Goal: Task Accomplishment & Management: Use online tool/utility

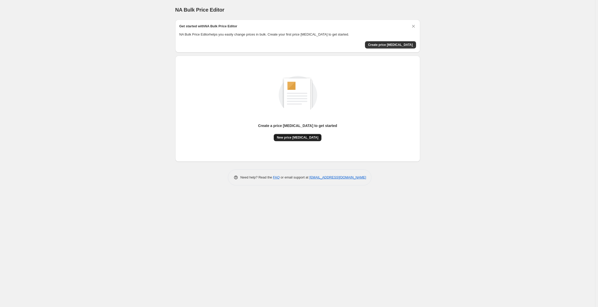
click at [289, 138] on span "New price [MEDICAL_DATA]" at bounding box center [297, 138] width 41 height 4
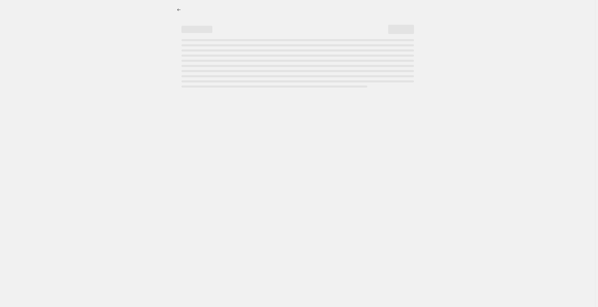
select select "percentage"
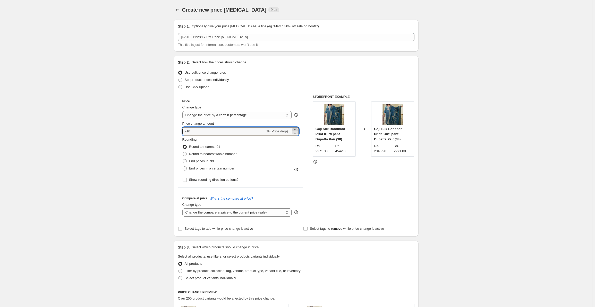
click at [296, 129] on icon at bounding box center [294, 129] width 5 height 5
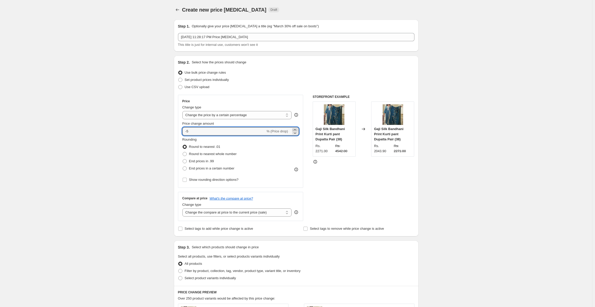
click at [296, 129] on icon at bounding box center [294, 129] width 5 height 5
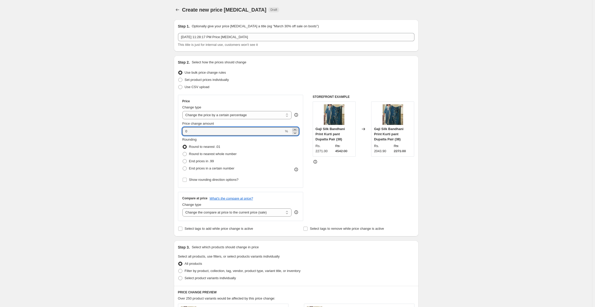
click at [296, 129] on icon at bounding box center [294, 129] width 5 height 5
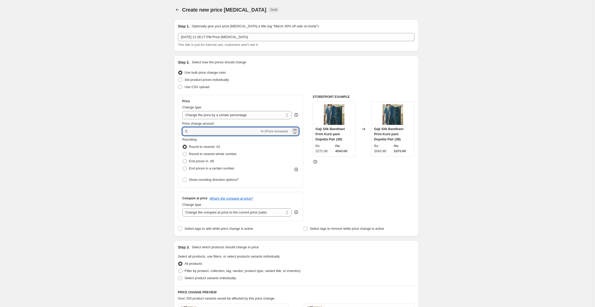
click at [296, 129] on icon at bounding box center [294, 129] width 5 height 5
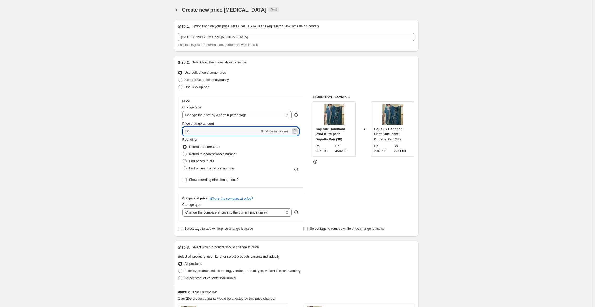
click at [296, 129] on icon at bounding box center [294, 129] width 5 height 5
click at [297, 134] on icon at bounding box center [294, 132] width 5 height 5
type input "10"
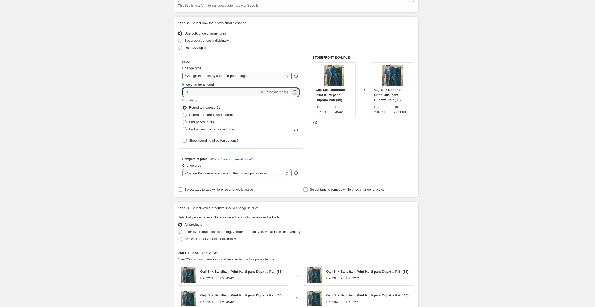
scroll to position [52, 0]
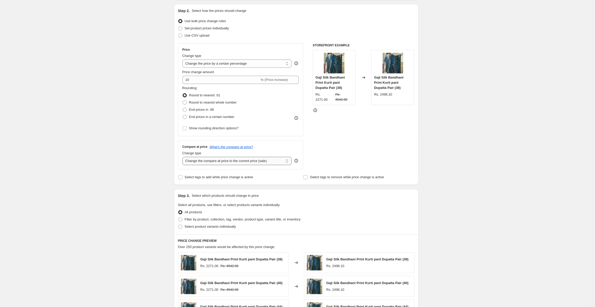
click at [289, 160] on select "Change the compare at price to the current price (sale) Change the compare at p…" at bounding box center [237, 161] width 110 height 8
click at [336, 197] on div "Step 3. Select which products should change in price" at bounding box center [296, 195] width 237 height 5
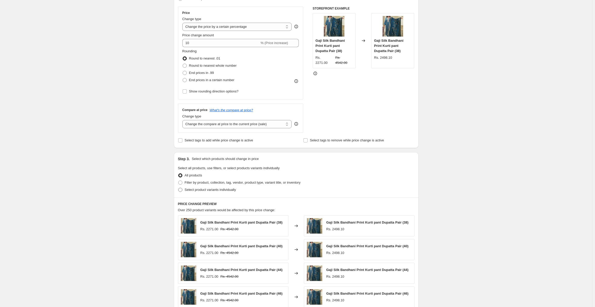
scroll to position [79, 0]
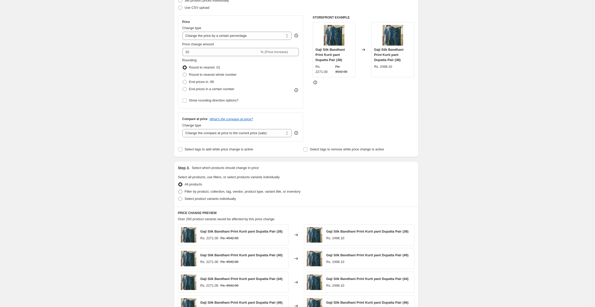
click at [181, 192] on span at bounding box center [180, 192] width 4 height 4
click at [179, 190] on input "Filter by product, collection, tag, vendor, product type, variant title, or inv…" at bounding box center [178, 190] width 0 height 0
radio input "true"
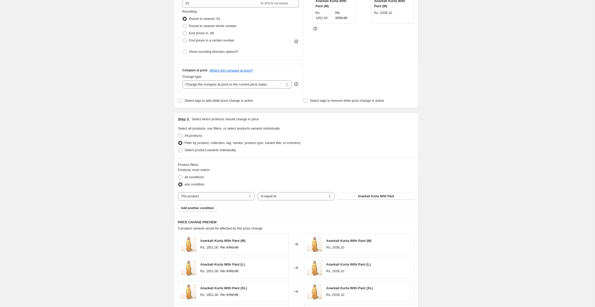
scroll to position [157, 0]
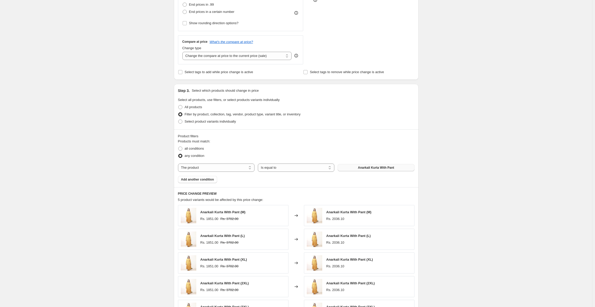
click at [383, 167] on span "Anarkali Kurta With Pant" at bounding box center [376, 168] width 36 height 4
click at [400, 168] on button "Anarkali Kurta With Pant" at bounding box center [376, 167] width 77 height 7
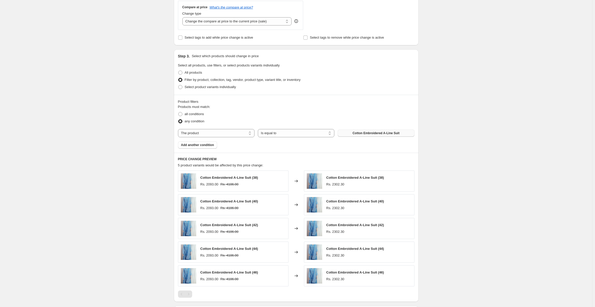
scroll to position [163, 0]
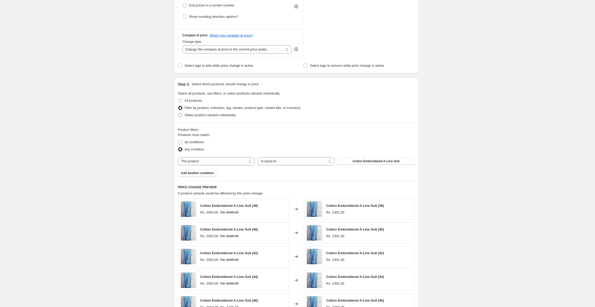
click at [182, 115] on span at bounding box center [180, 115] width 4 height 4
click at [179, 113] on input "Select product variants individually" at bounding box center [178, 113] width 0 height 0
radio input "true"
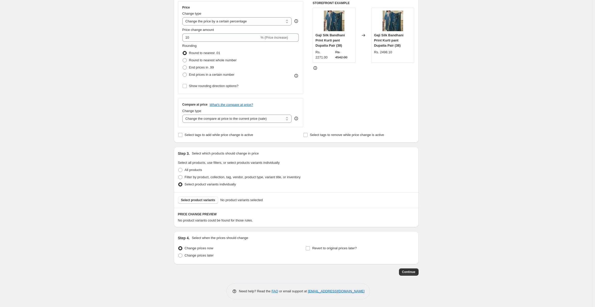
scroll to position [94, 0]
click at [204, 200] on span "Select product variants" at bounding box center [198, 200] width 34 height 4
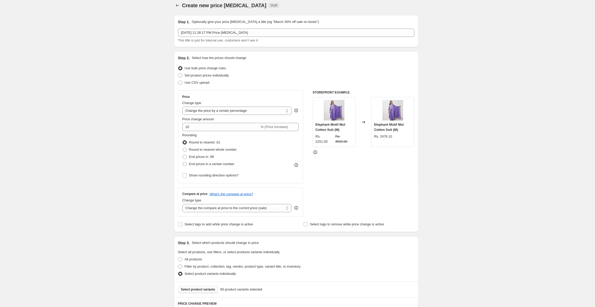
scroll to position [0, 0]
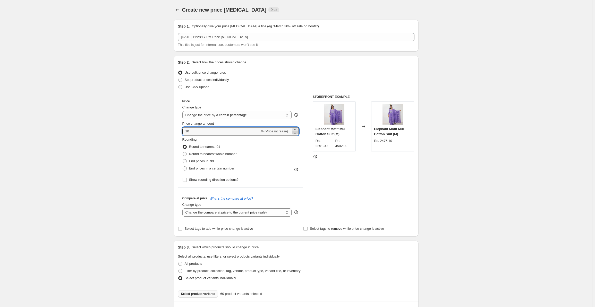
click at [296, 133] on icon at bounding box center [294, 132] width 5 height 5
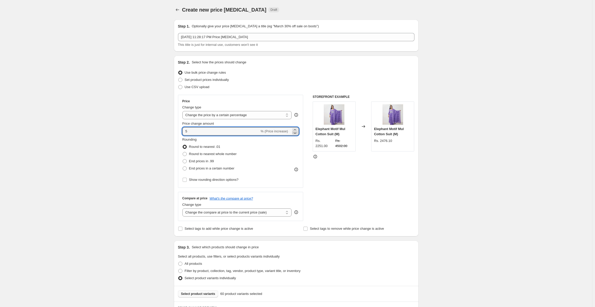
click at [296, 133] on icon at bounding box center [294, 132] width 5 height 5
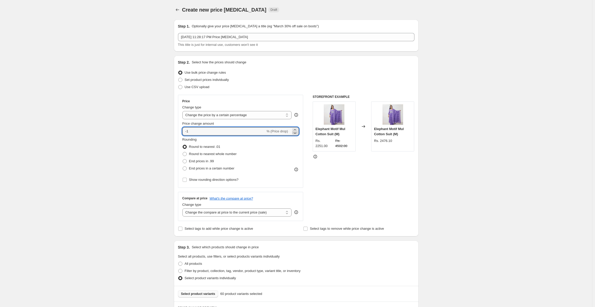
click at [296, 133] on icon at bounding box center [294, 132] width 5 height 5
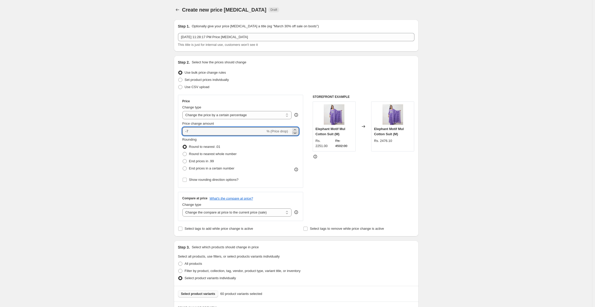
click at [296, 133] on icon at bounding box center [294, 132] width 5 height 5
type input "-10"
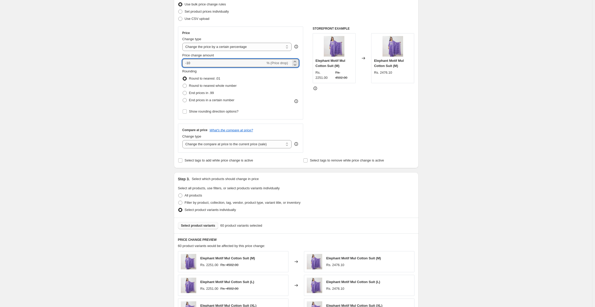
scroll to position [103, 0]
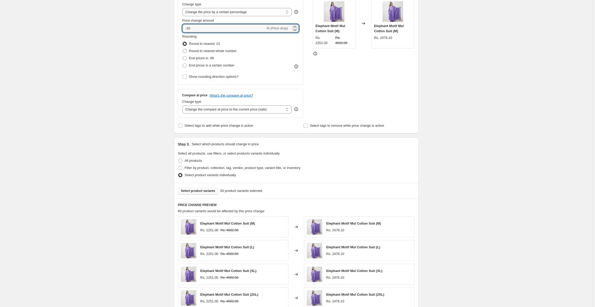
click at [265, 61] on div "Rounding Round to nearest .01 Round to nearest whole number End prices in .99 E…" at bounding box center [240, 51] width 117 height 35
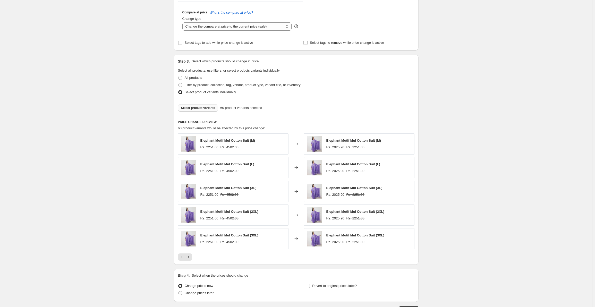
scroll to position [224, 0]
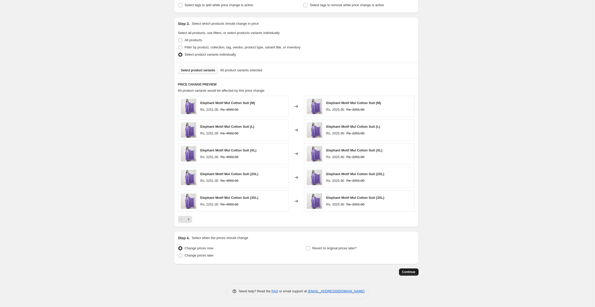
click at [407, 273] on span "Continue" at bounding box center [408, 272] width 13 height 4
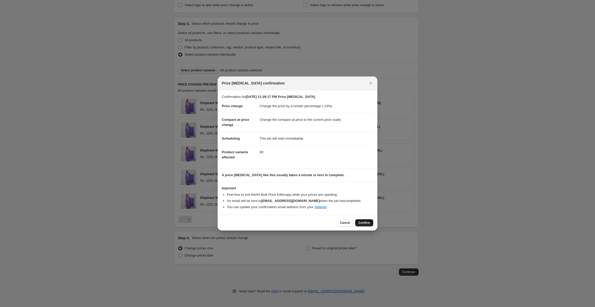
click at [367, 223] on span "Confirm" at bounding box center [364, 223] width 12 height 4
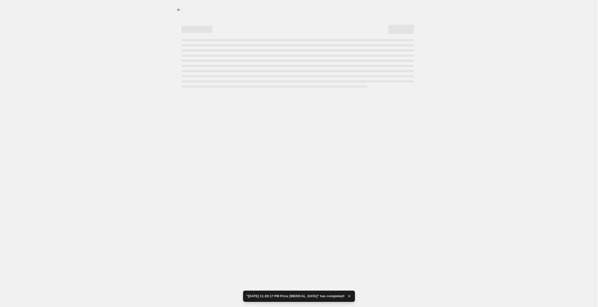
select select "percentage"
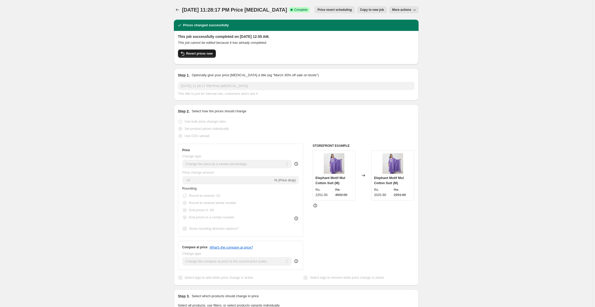
click at [198, 54] on span "Revert prices now" at bounding box center [199, 54] width 27 height 4
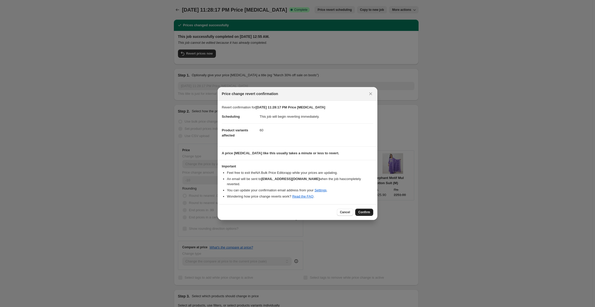
click at [365, 210] on span "Confirm" at bounding box center [364, 212] width 12 height 4
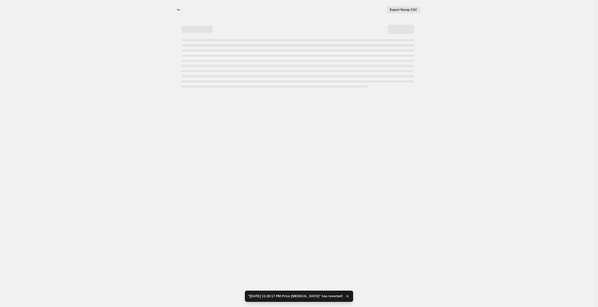
select select "percentage"
